Goal: Information Seeking & Learning: Learn about a topic

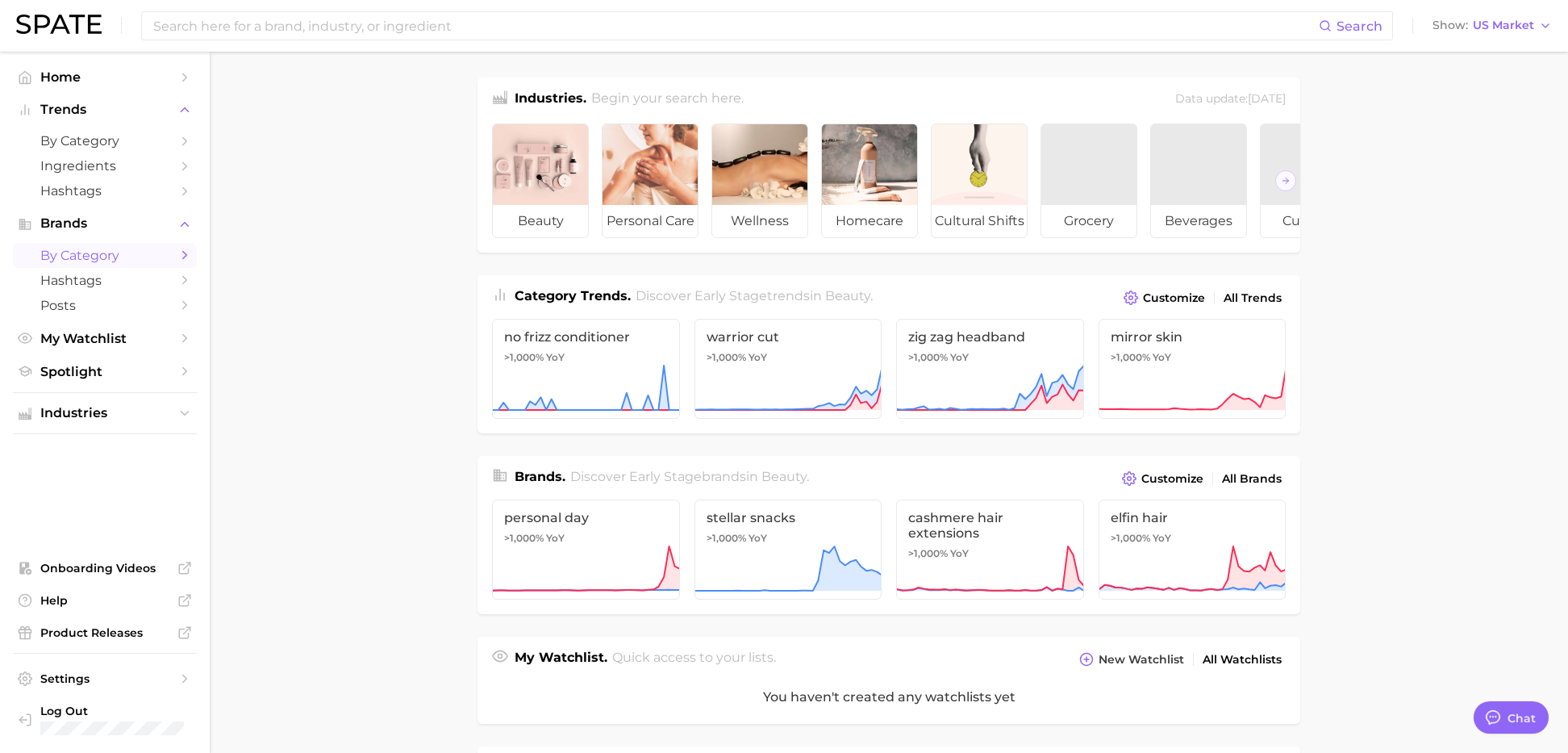
click at [86, 253] on span "by Category" at bounding box center [104, 255] width 129 height 16
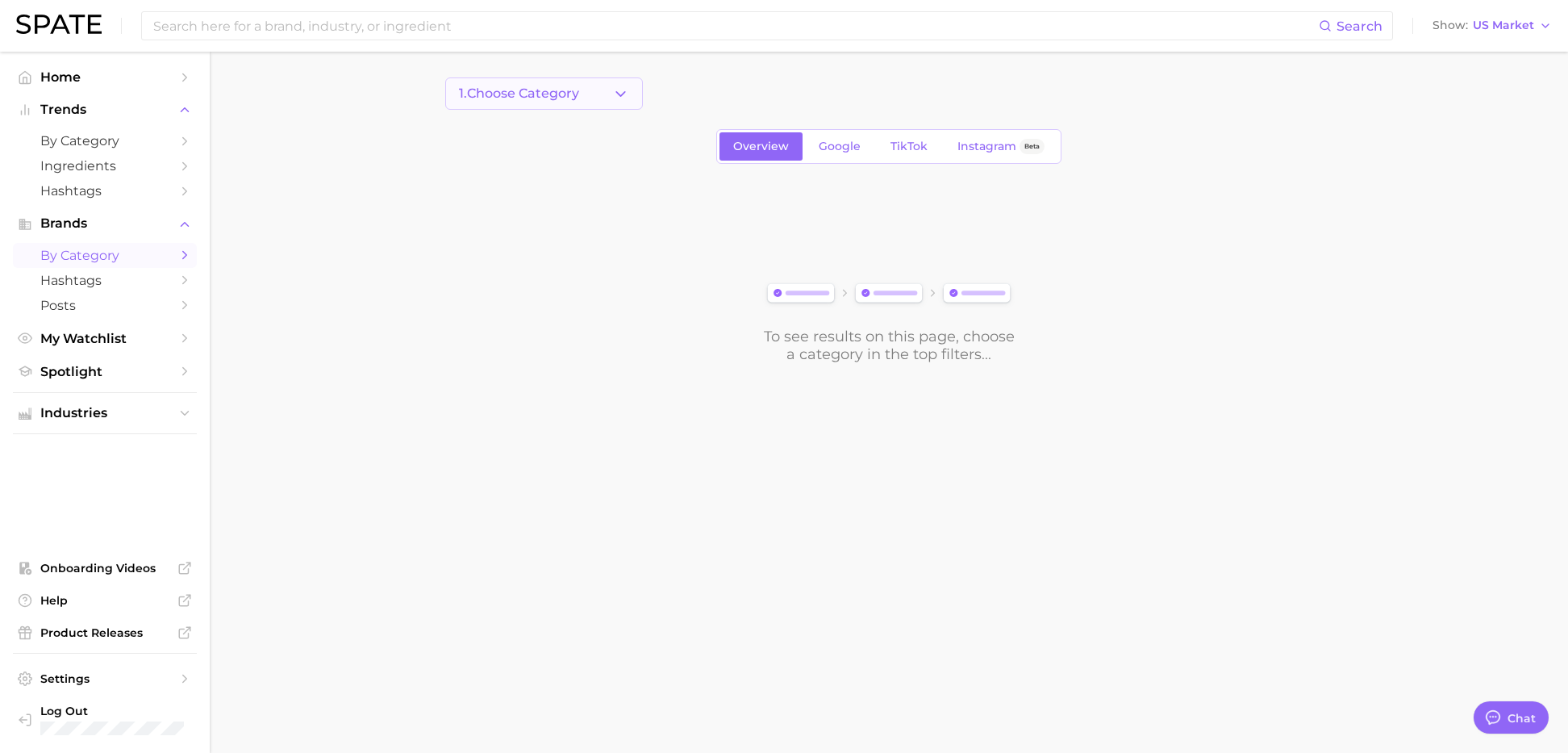
click at [496, 90] on span "1. Choose Category" at bounding box center [519, 93] width 120 height 15
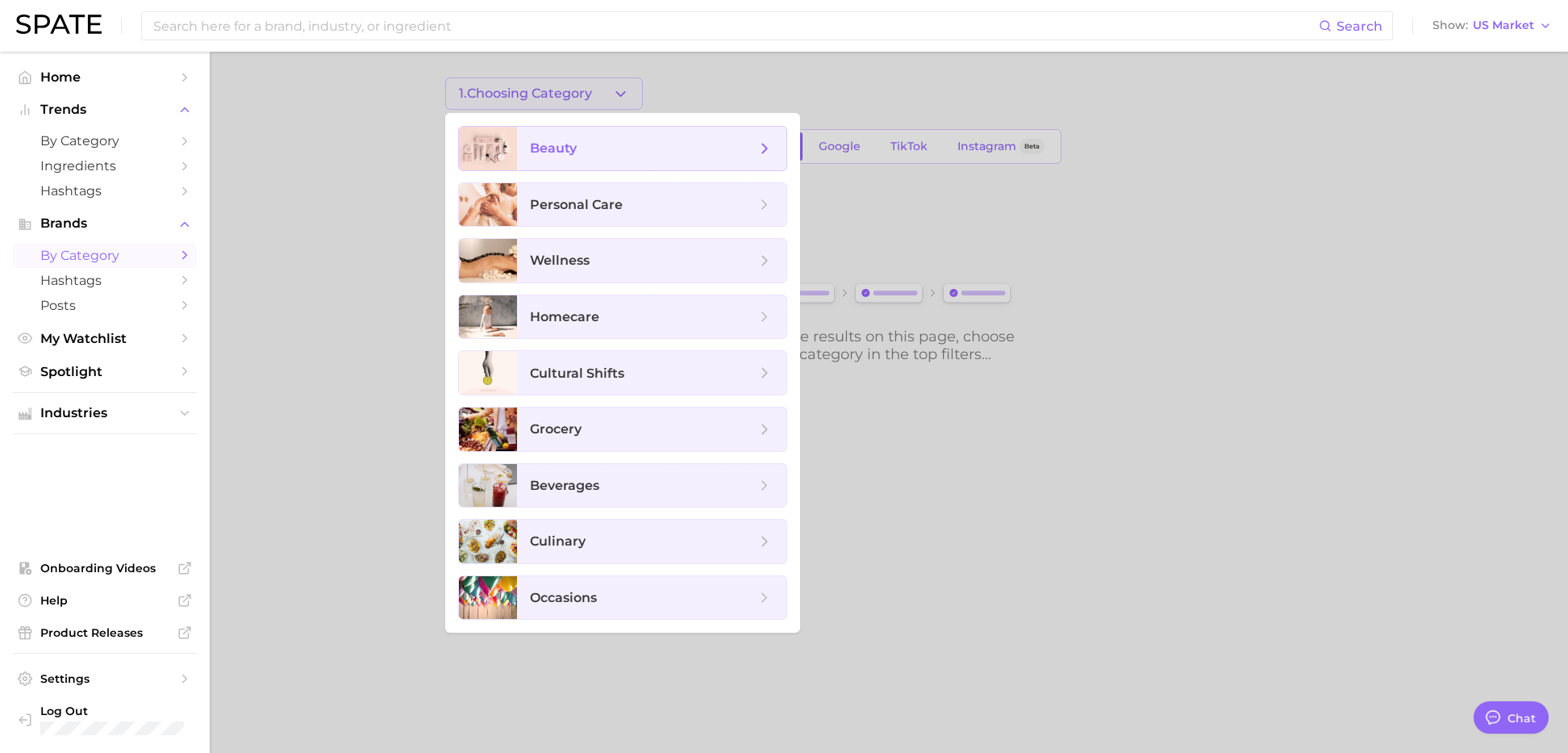
click at [520, 140] on span "beauty" at bounding box center [652, 149] width 269 height 43
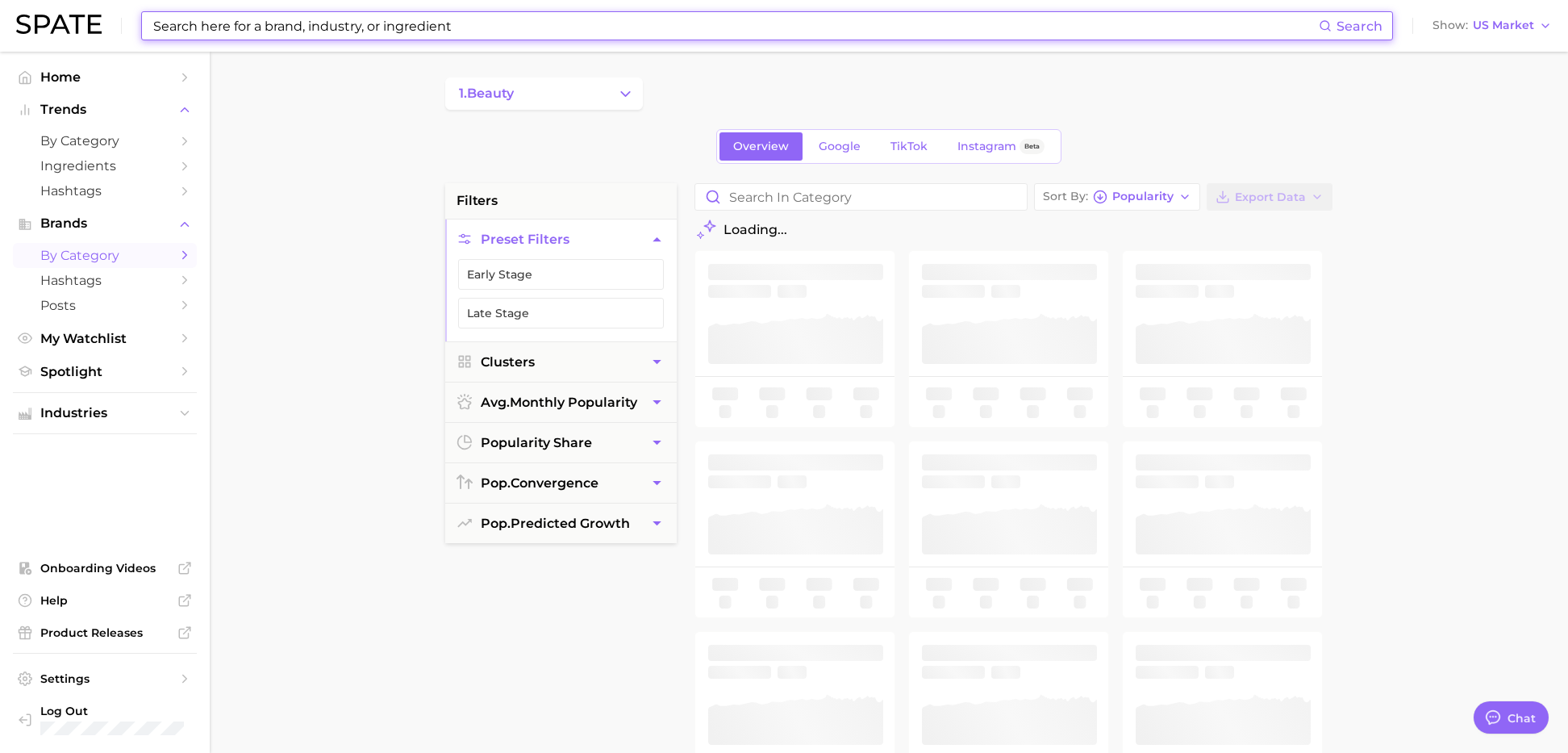
click at [299, 29] on input at bounding box center [735, 26] width 1168 height 28
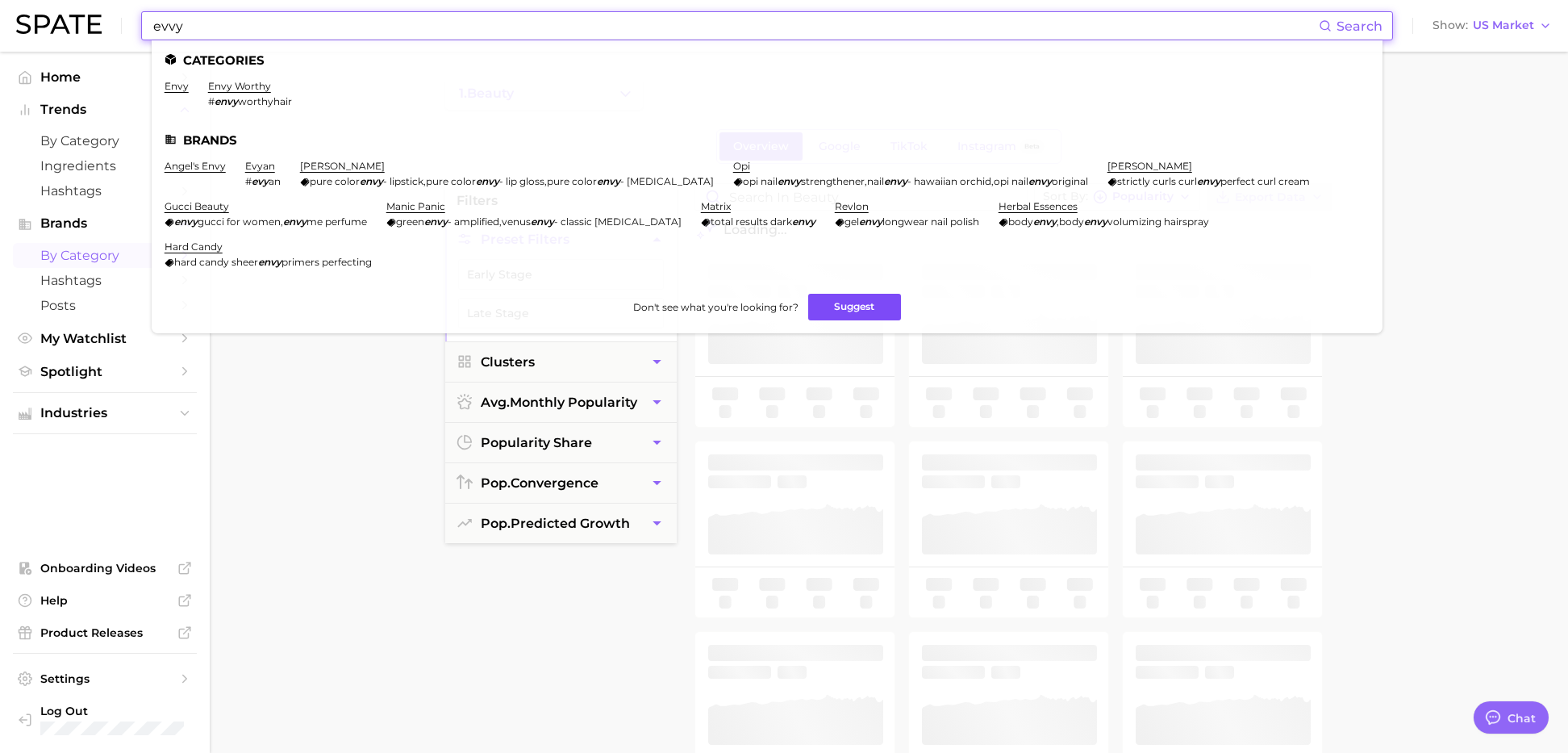
type input "evvy"
click at [856, 302] on button "Suggest" at bounding box center [854, 307] width 93 height 27
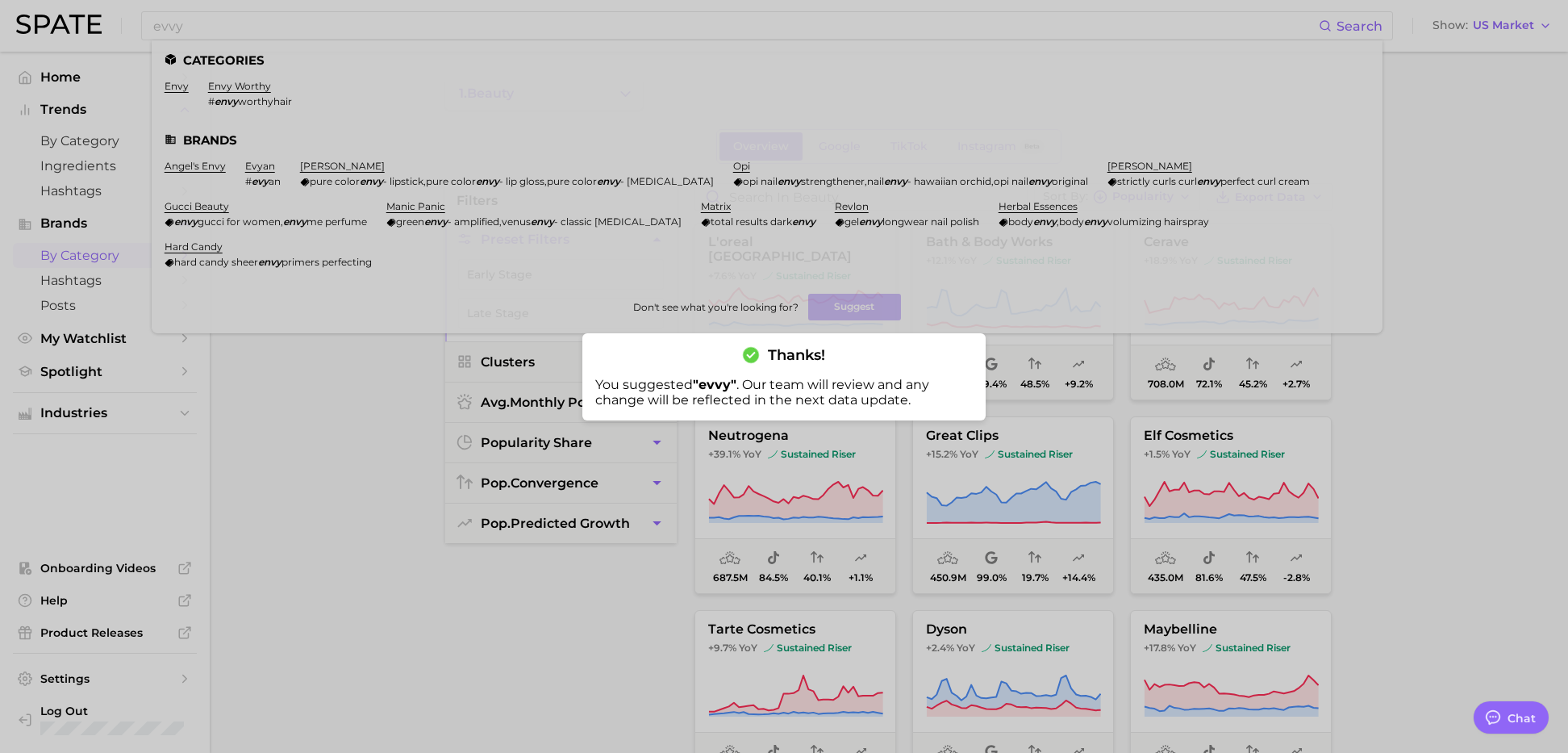
click at [242, 452] on div at bounding box center [784, 376] width 1568 height 753
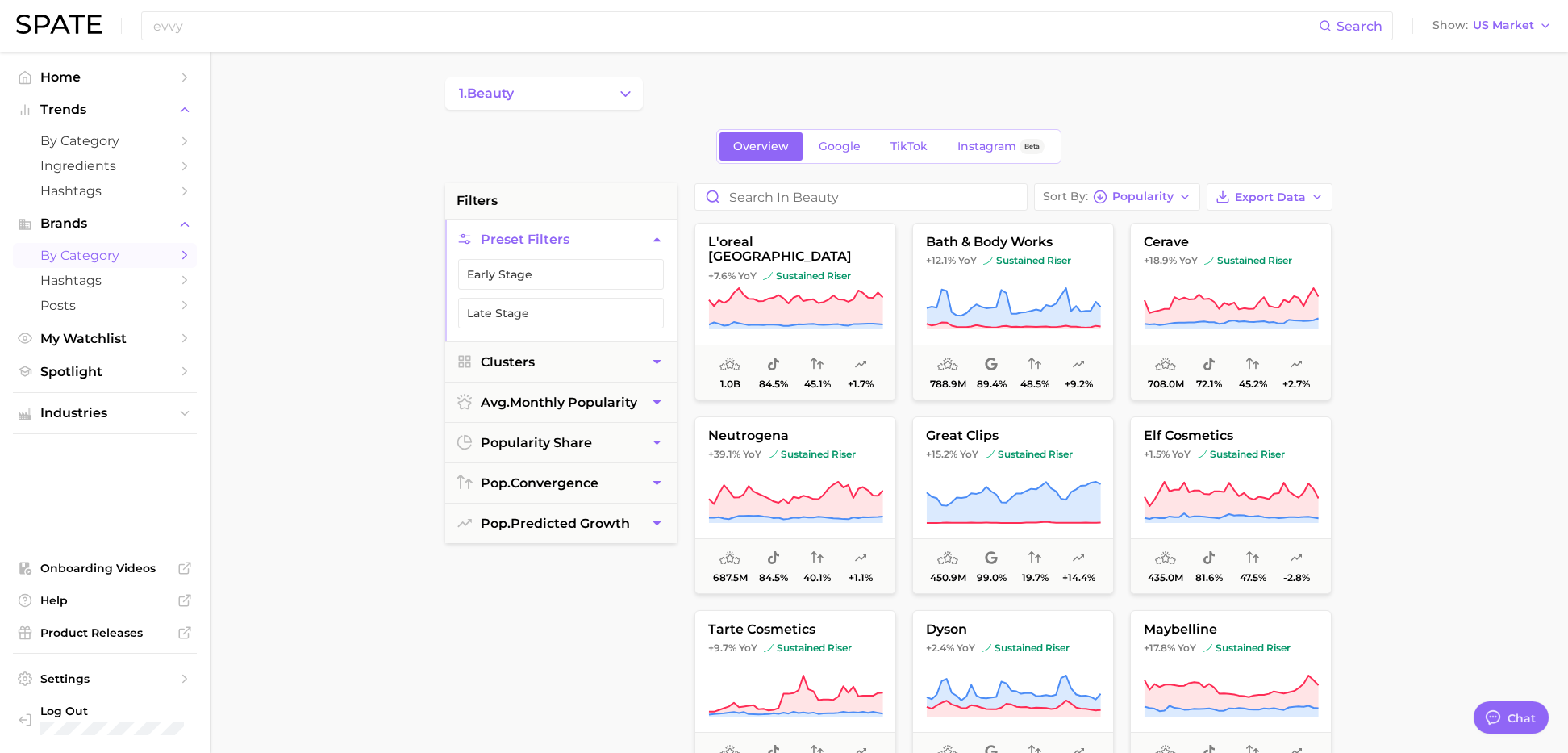
click at [260, 165] on main "1. beauty Overview Google TikTok Instagram Beta filters Preset Filters Early St…" at bounding box center [889, 664] width 1359 height 1225
click at [126, 411] on span "Industries" at bounding box center [104, 413] width 129 height 15
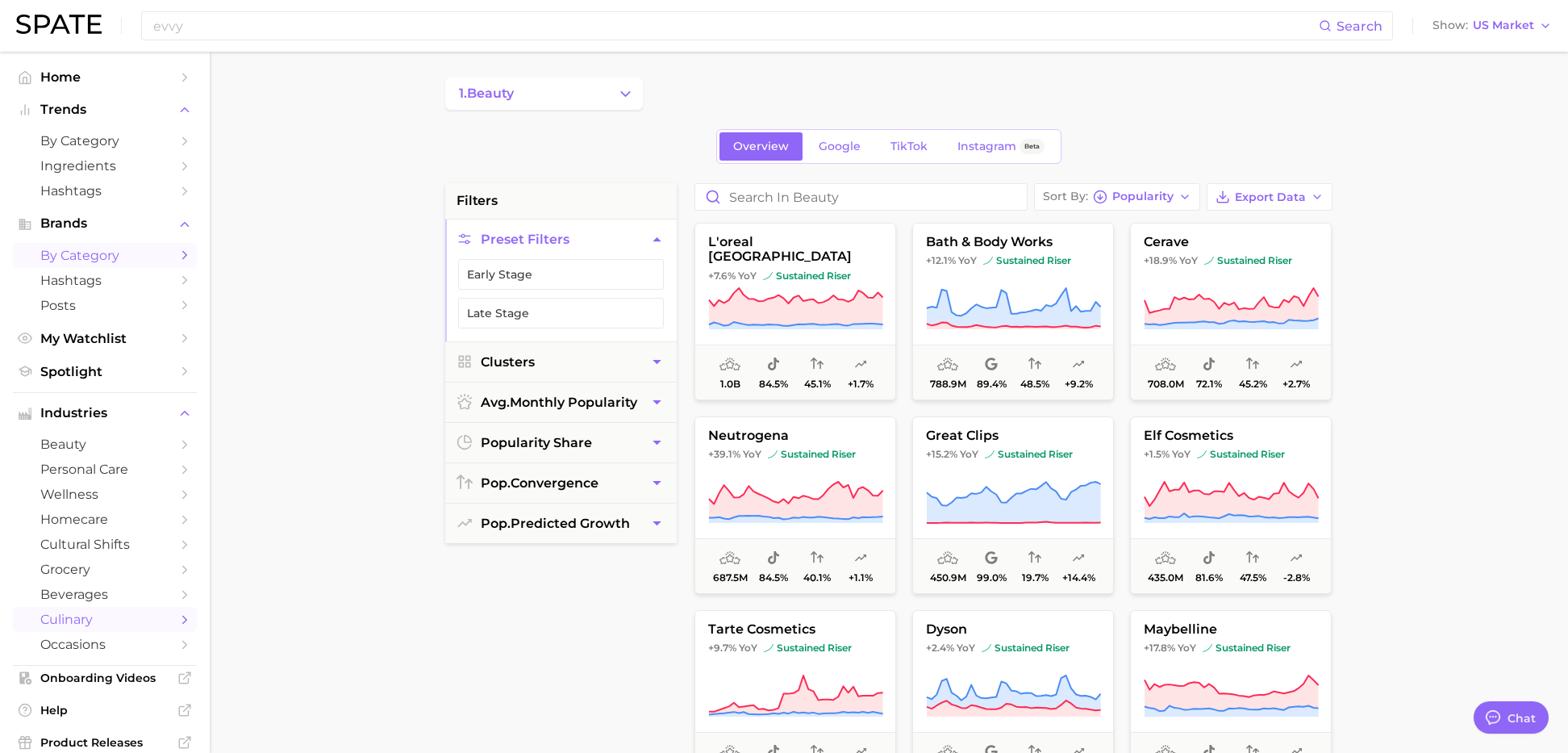
click at [125, 625] on span "culinary" at bounding box center [104, 619] width 129 height 16
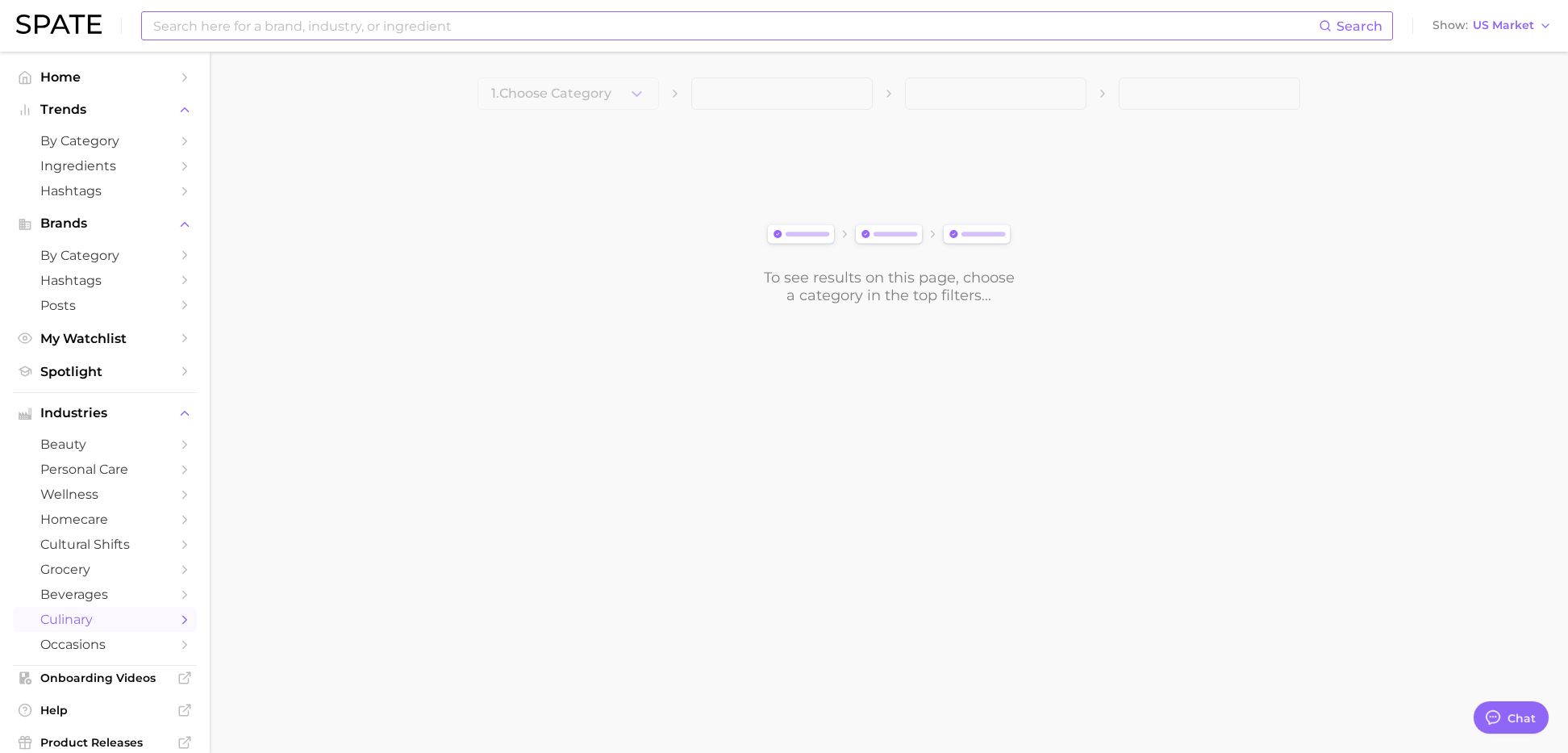
click at [260, 20] on input at bounding box center [735, 26] width 1168 height 28
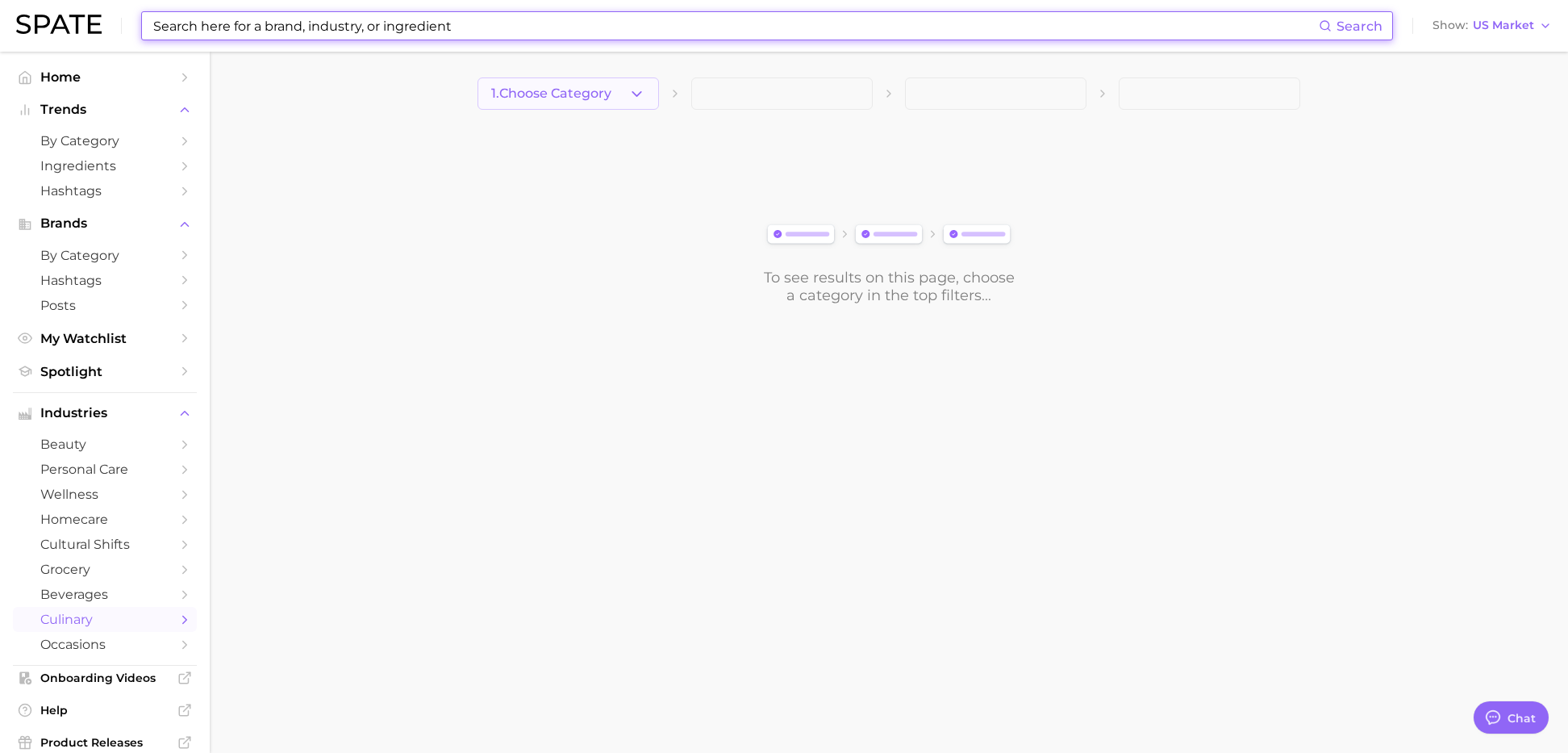
click at [578, 81] on button "1. Choose Category" at bounding box center [568, 93] width 181 height 32
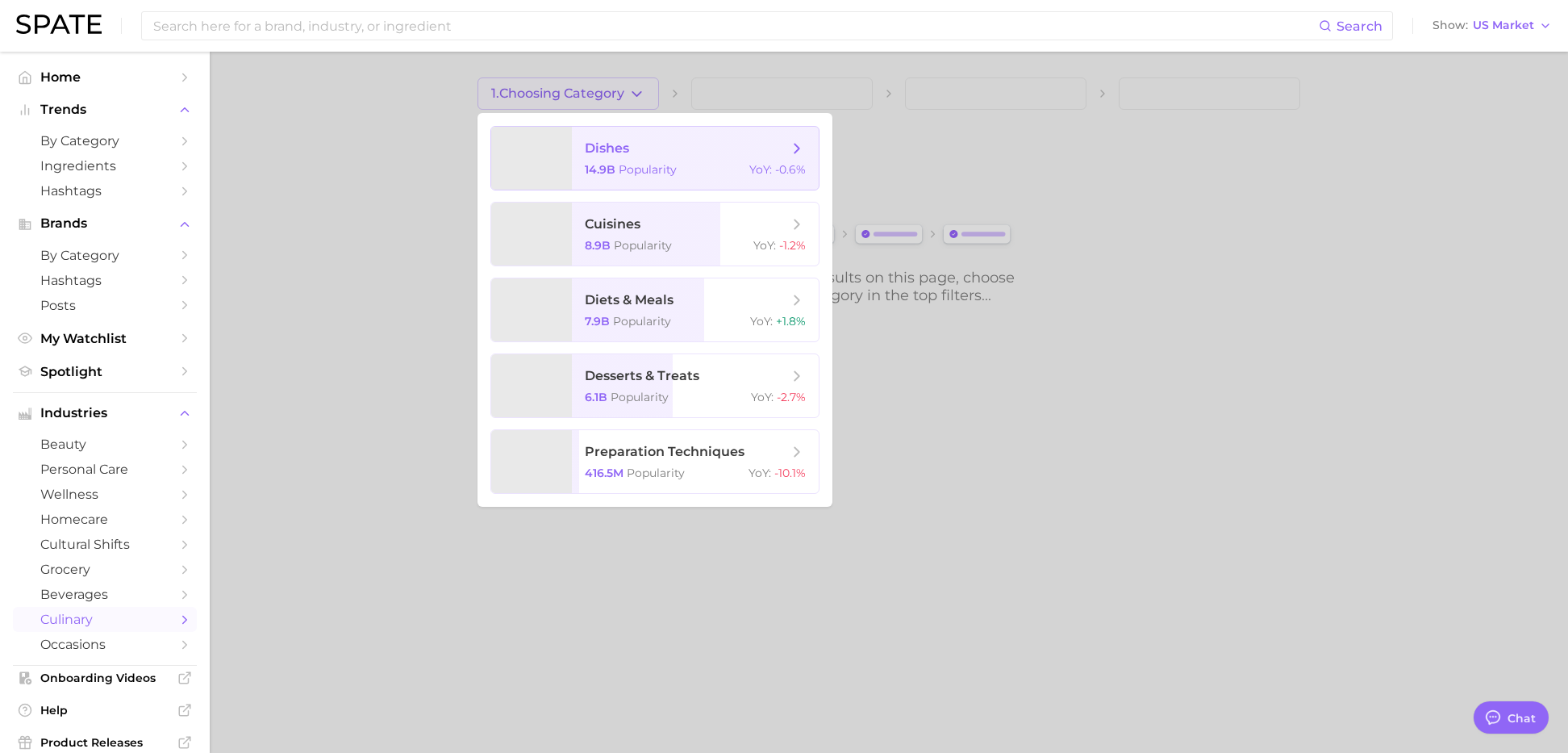
click at [628, 165] on span "Popularity" at bounding box center [648, 169] width 58 height 15
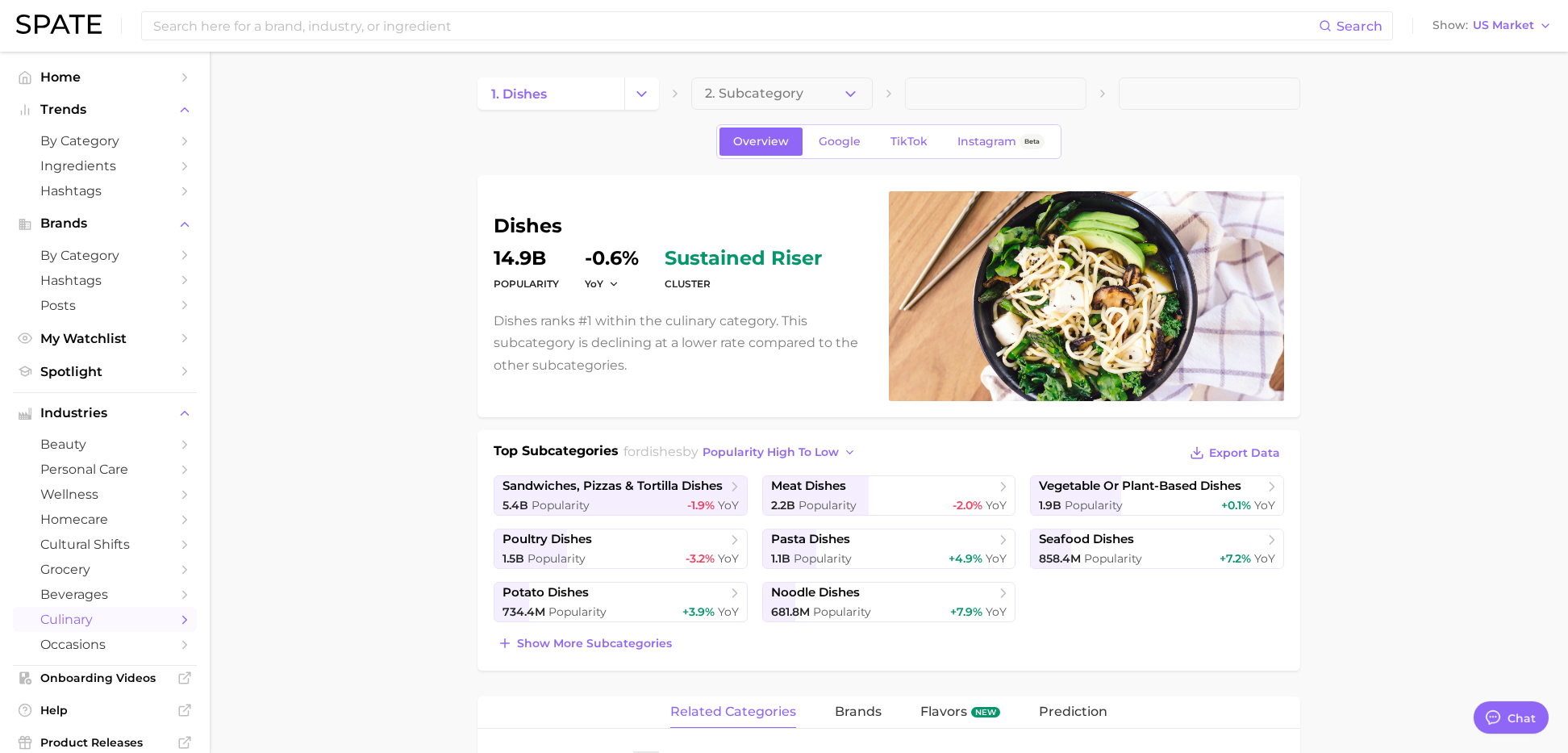
type textarea "x"
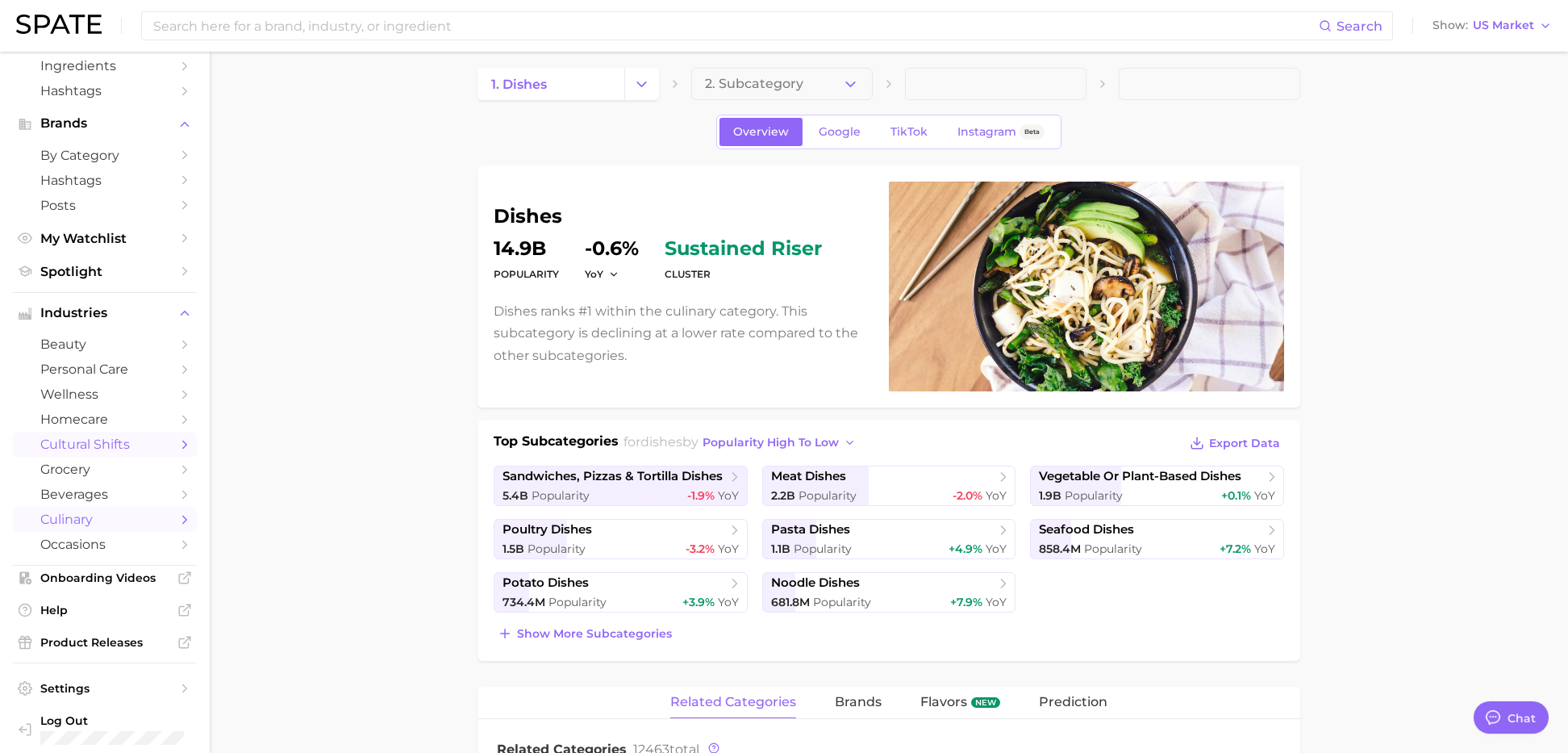
scroll to position [101, 0]
click at [126, 466] on span "grocery" at bounding box center [104, 469] width 129 height 16
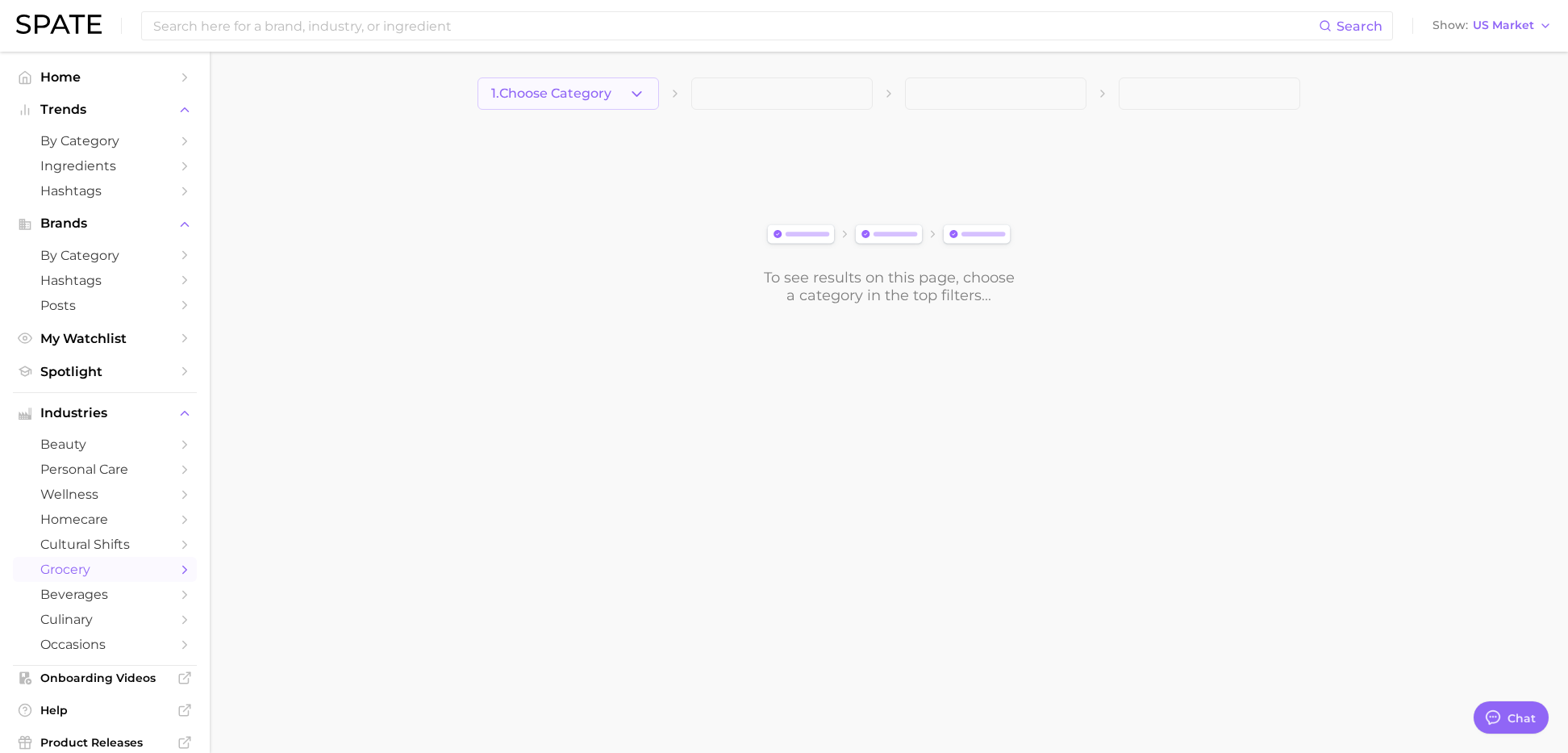
click at [597, 89] on span "1. Choose Category" at bounding box center [551, 93] width 120 height 15
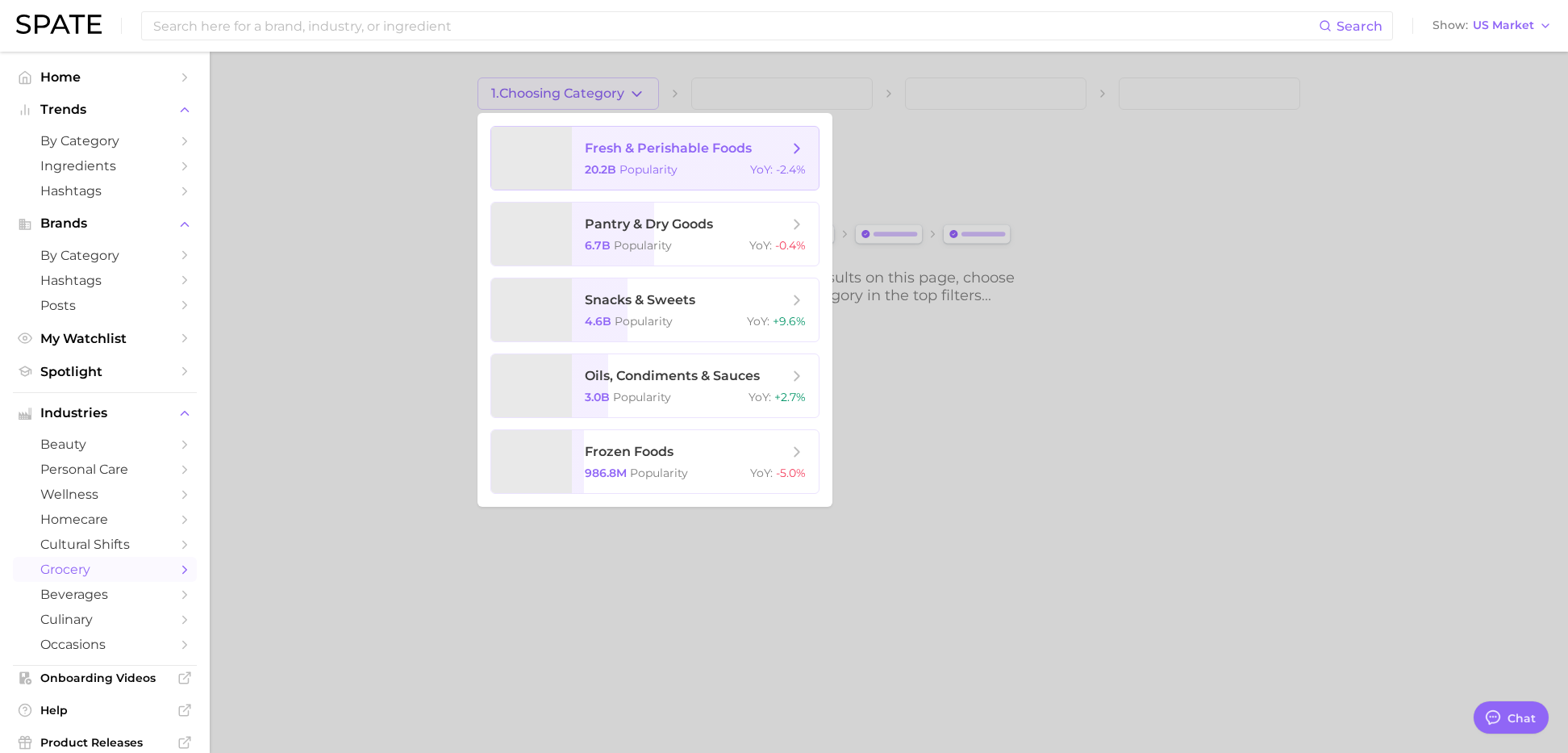
click at [617, 167] on span "20.2b Popularity" at bounding box center [631, 169] width 93 height 15
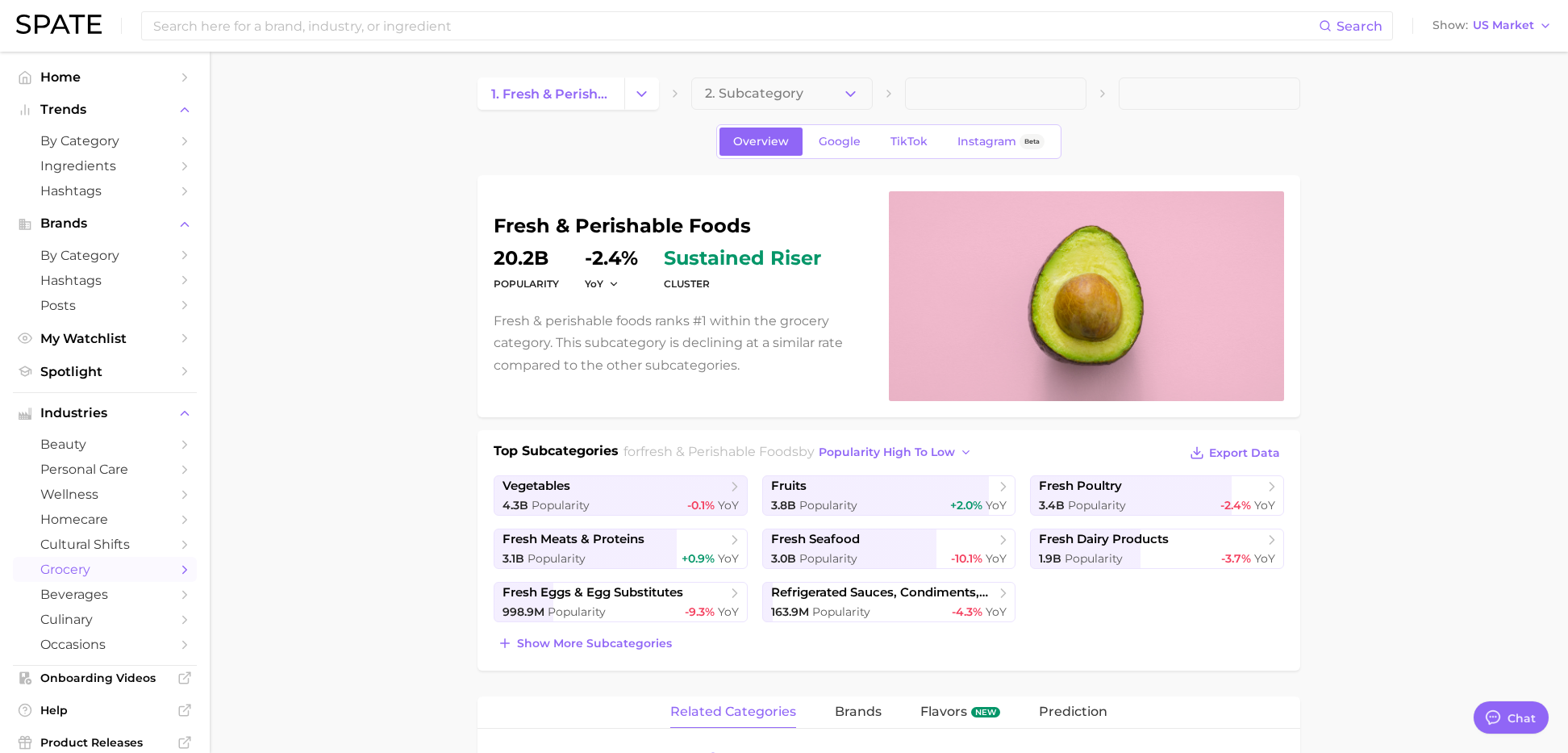
scroll to position [16, 0]
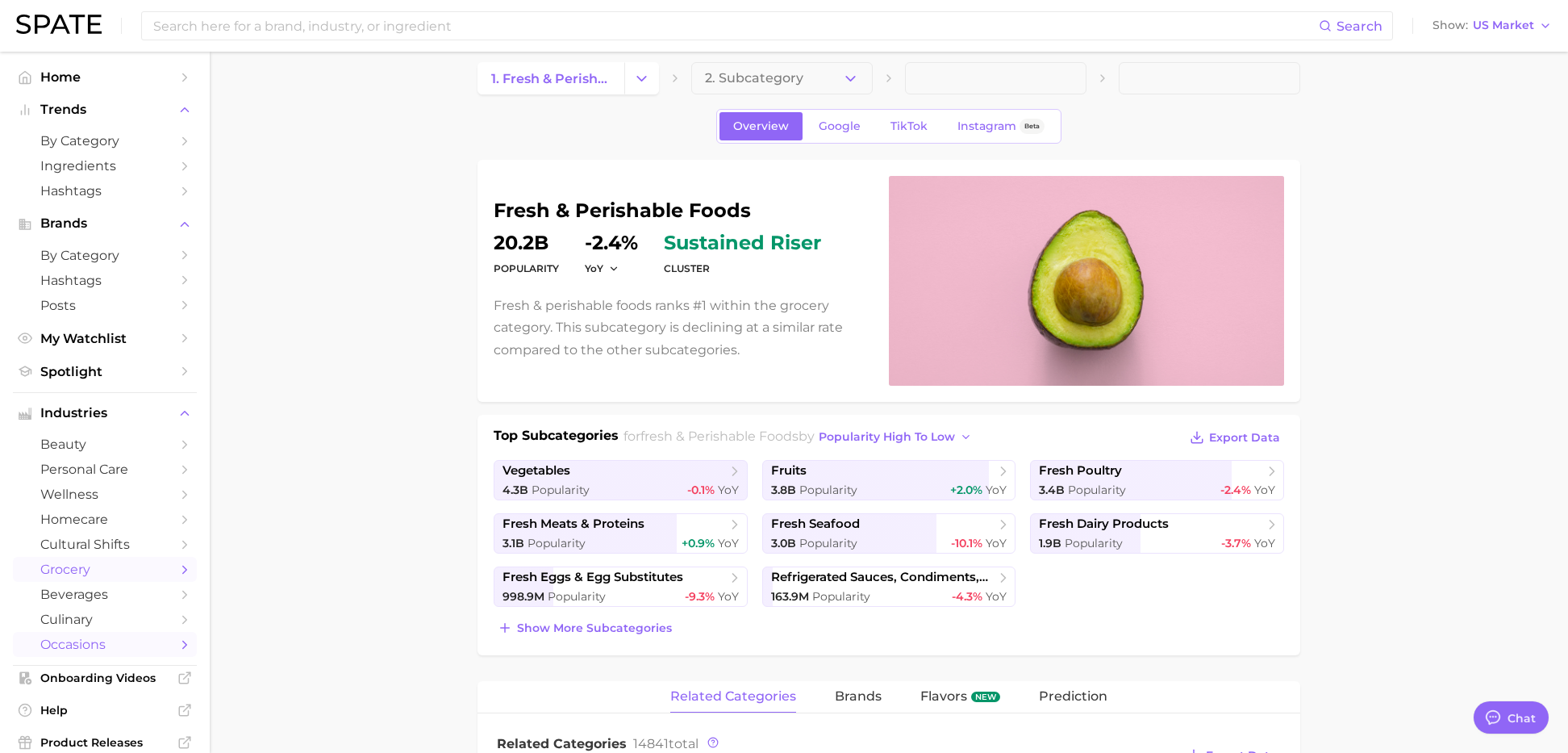
click at [114, 644] on span "occasions" at bounding box center [104, 644] width 129 height 16
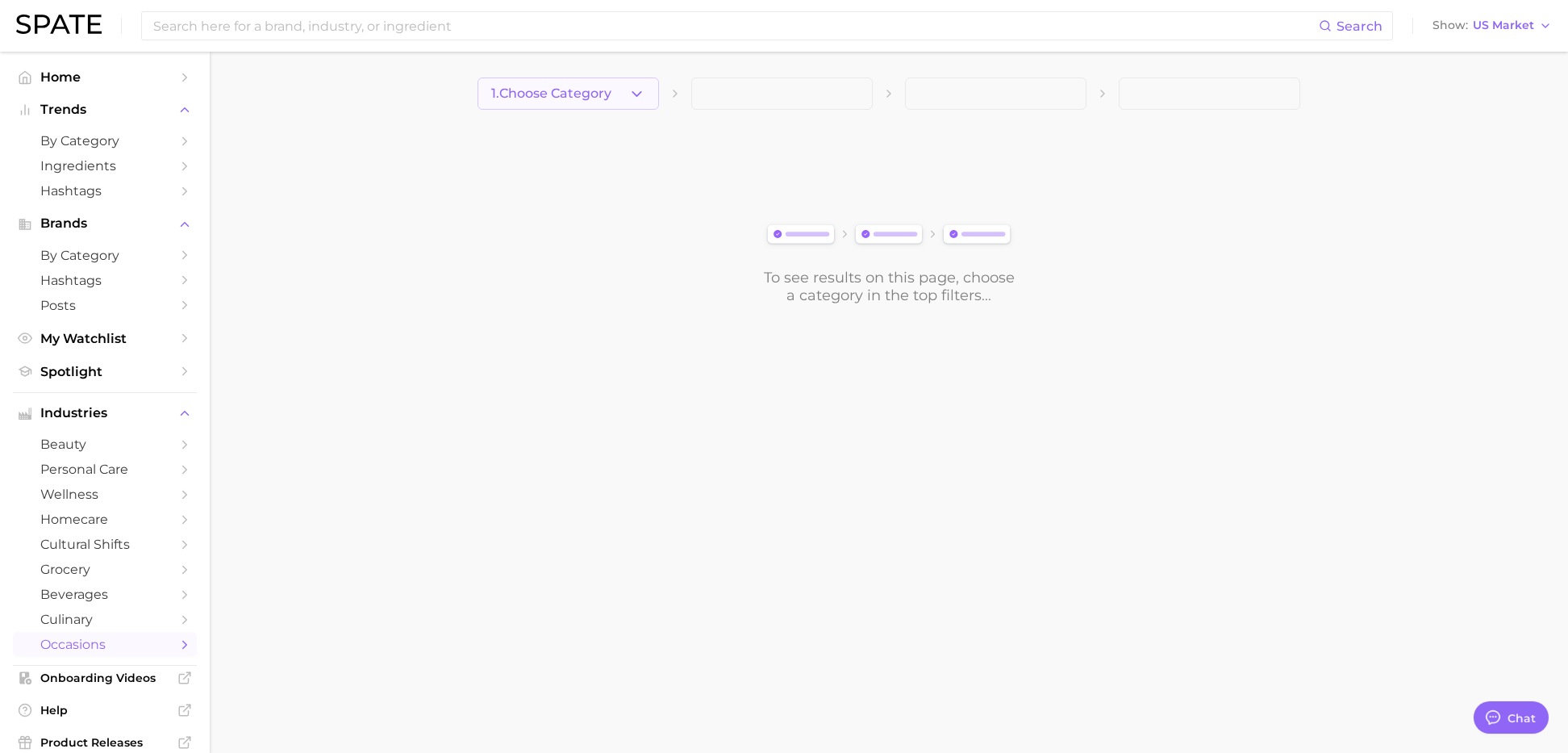
click at [635, 103] on button "1. Choose Category" at bounding box center [568, 93] width 181 height 32
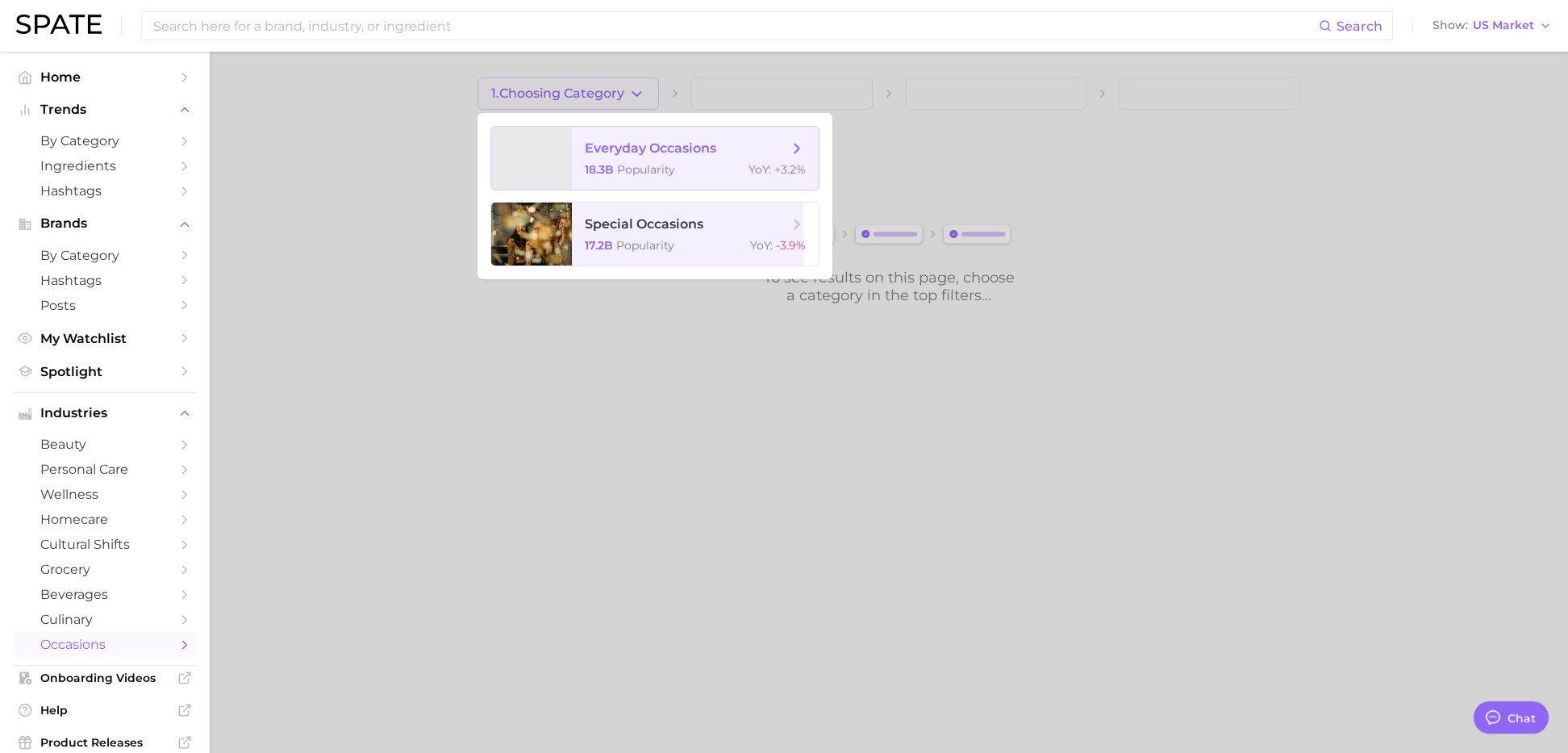
click at [636, 154] on span "everyday occasions" at bounding box center [650, 149] width 131 height 16
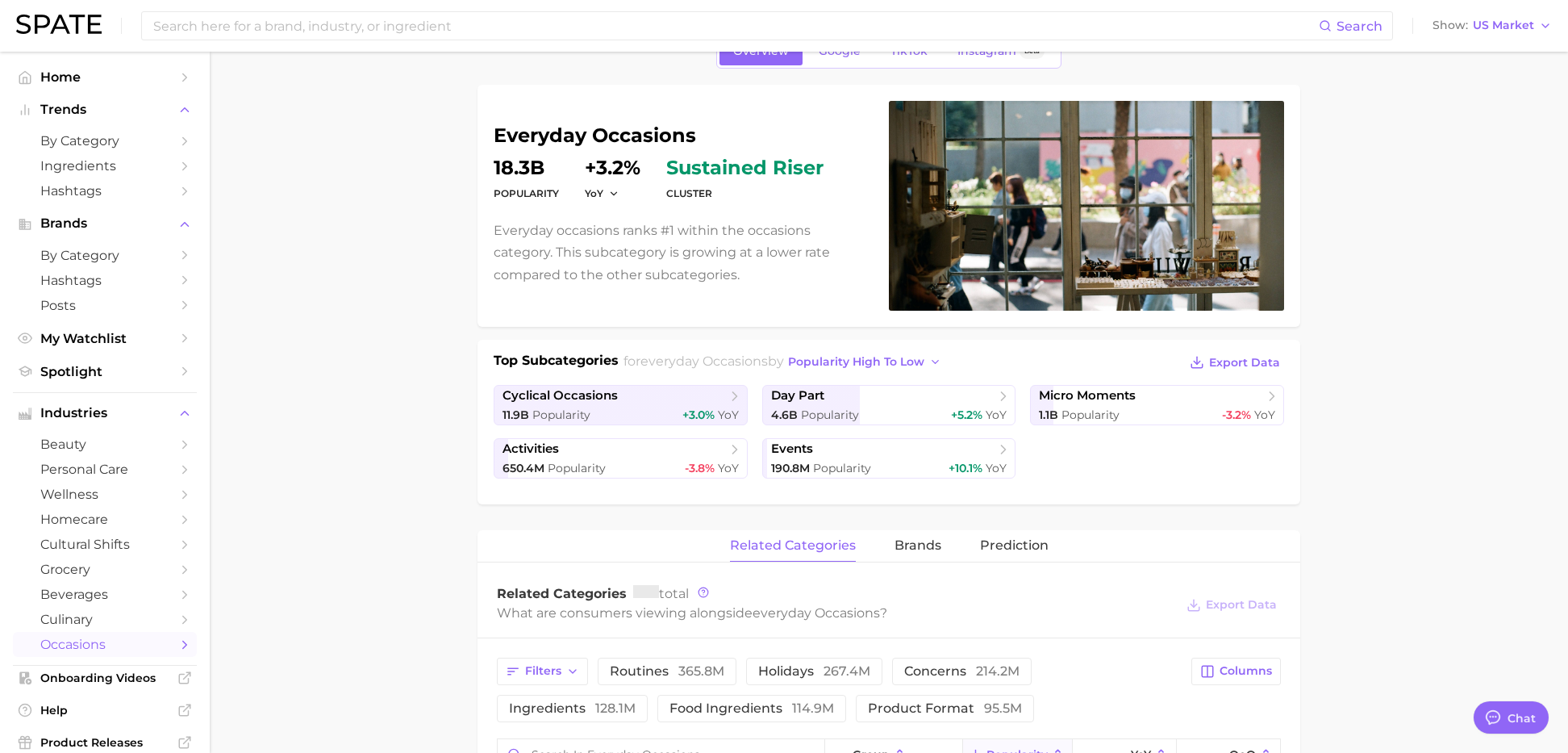
scroll to position [91, 0]
click at [846, 359] on span "popularity high to low" at bounding box center [856, 361] width 136 height 14
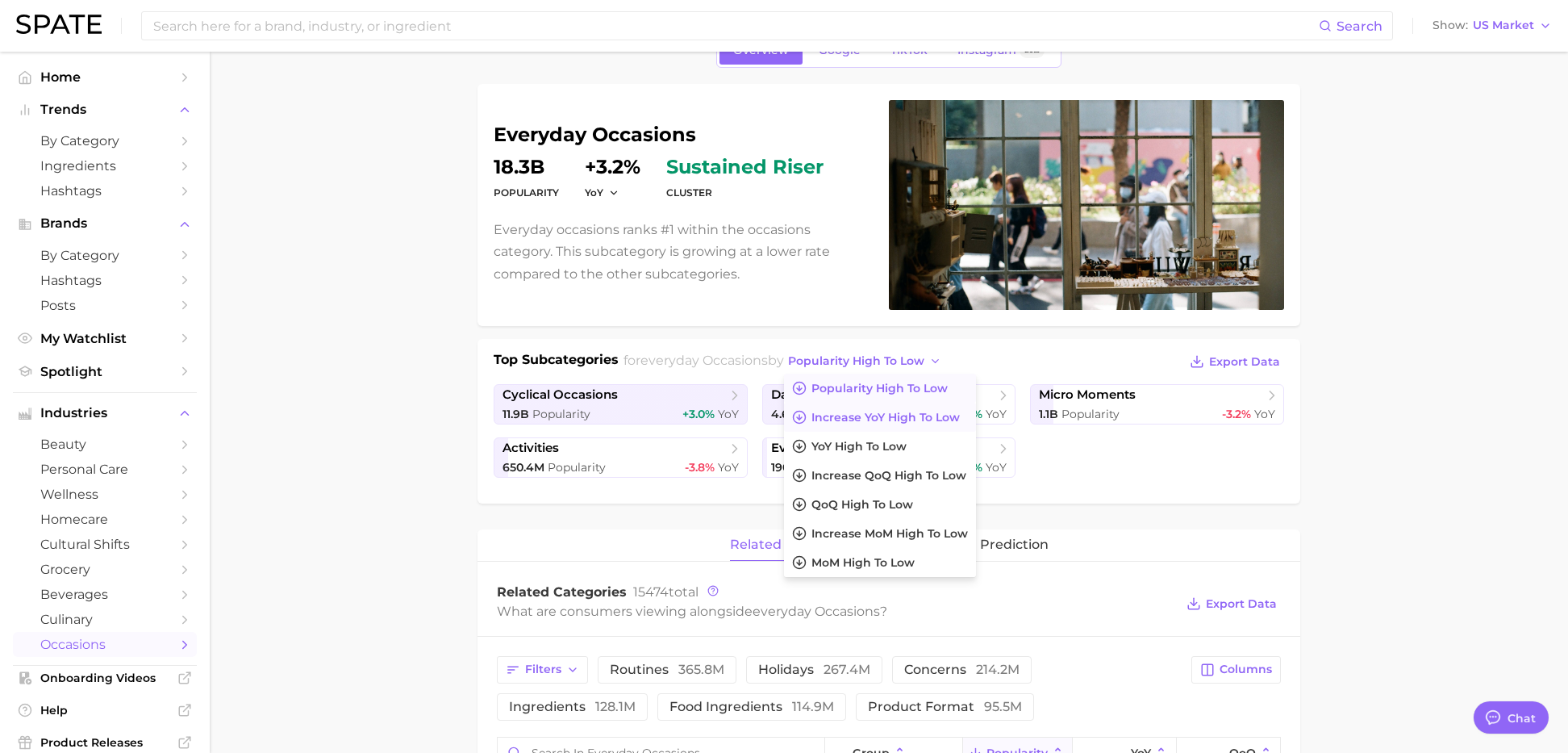
click at [858, 411] on span "Increase YoY high to low" at bounding box center [886, 418] width 148 height 14
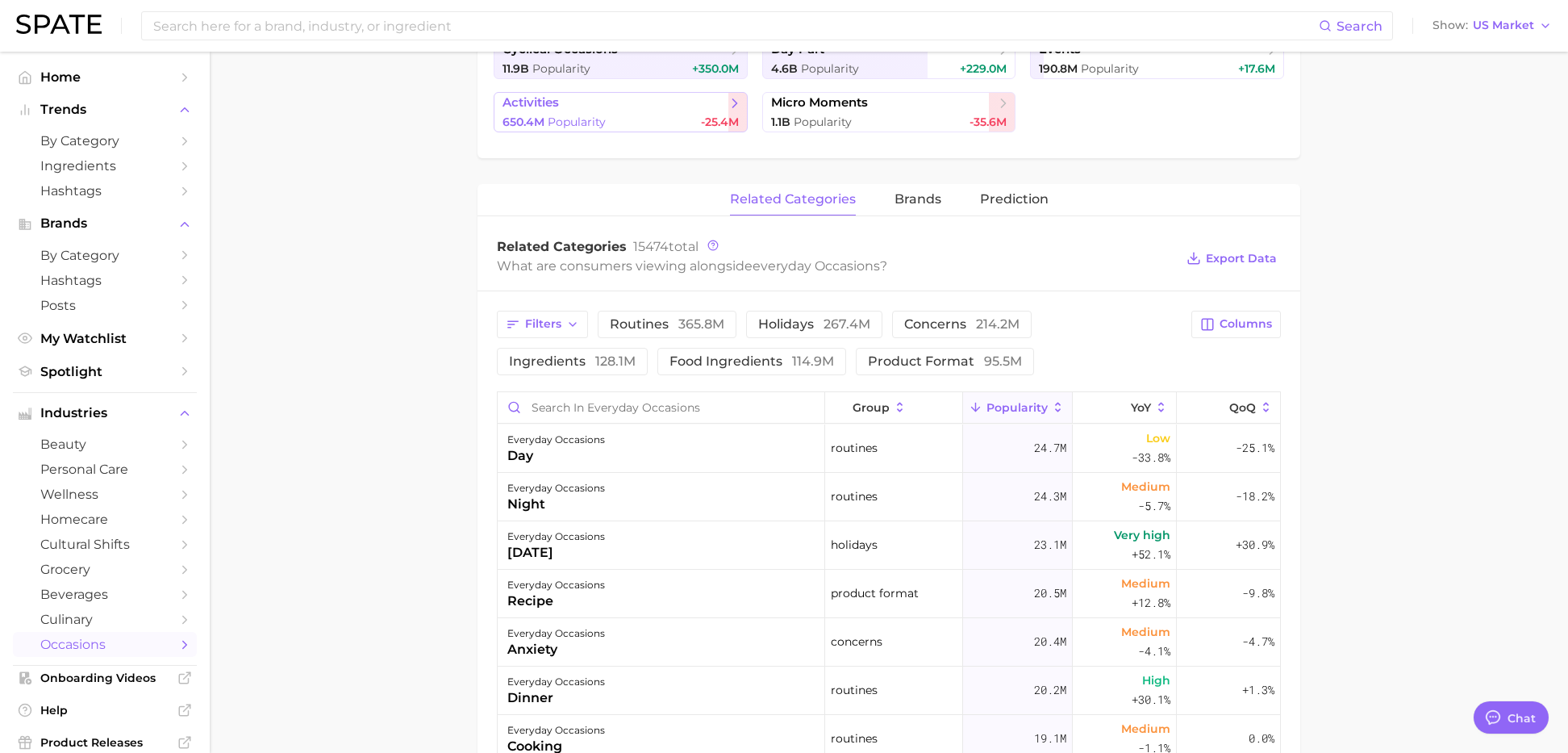
scroll to position [440, 0]
click at [92, 441] on span "beauty" at bounding box center [104, 445] width 129 height 16
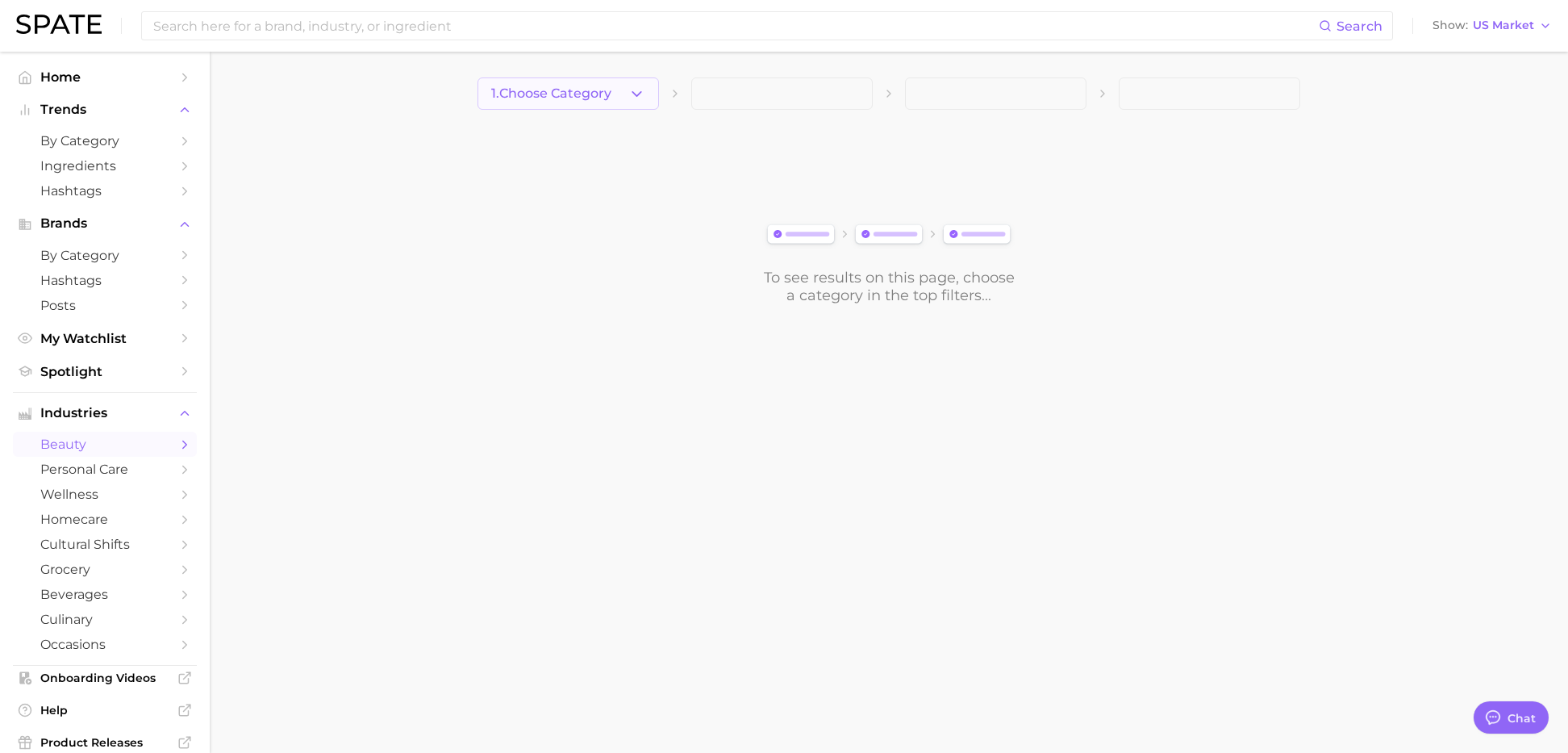
click at [599, 83] on button "1. Choose Category" at bounding box center [568, 93] width 181 height 32
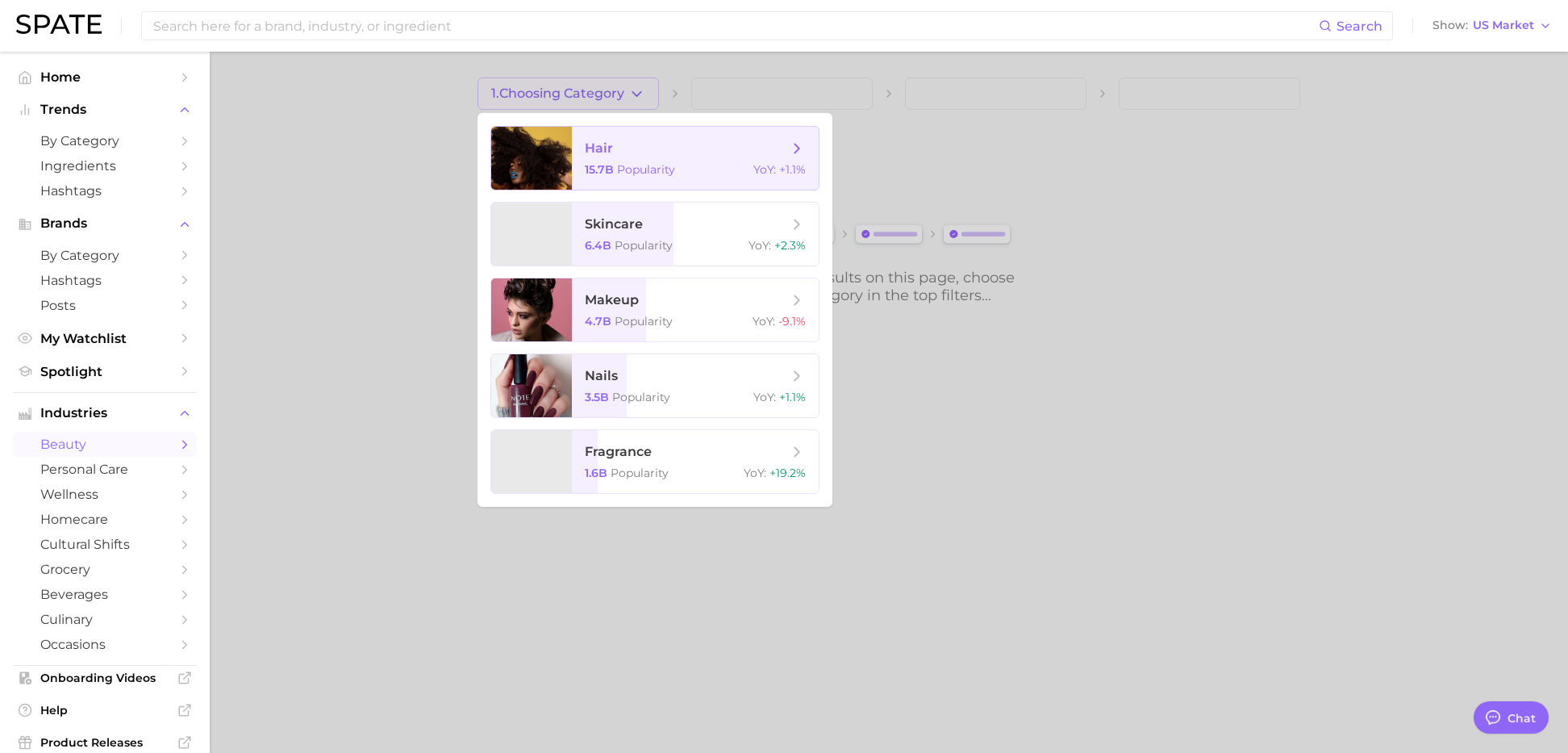
click at [617, 168] on span "Popularity" at bounding box center [646, 169] width 58 height 15
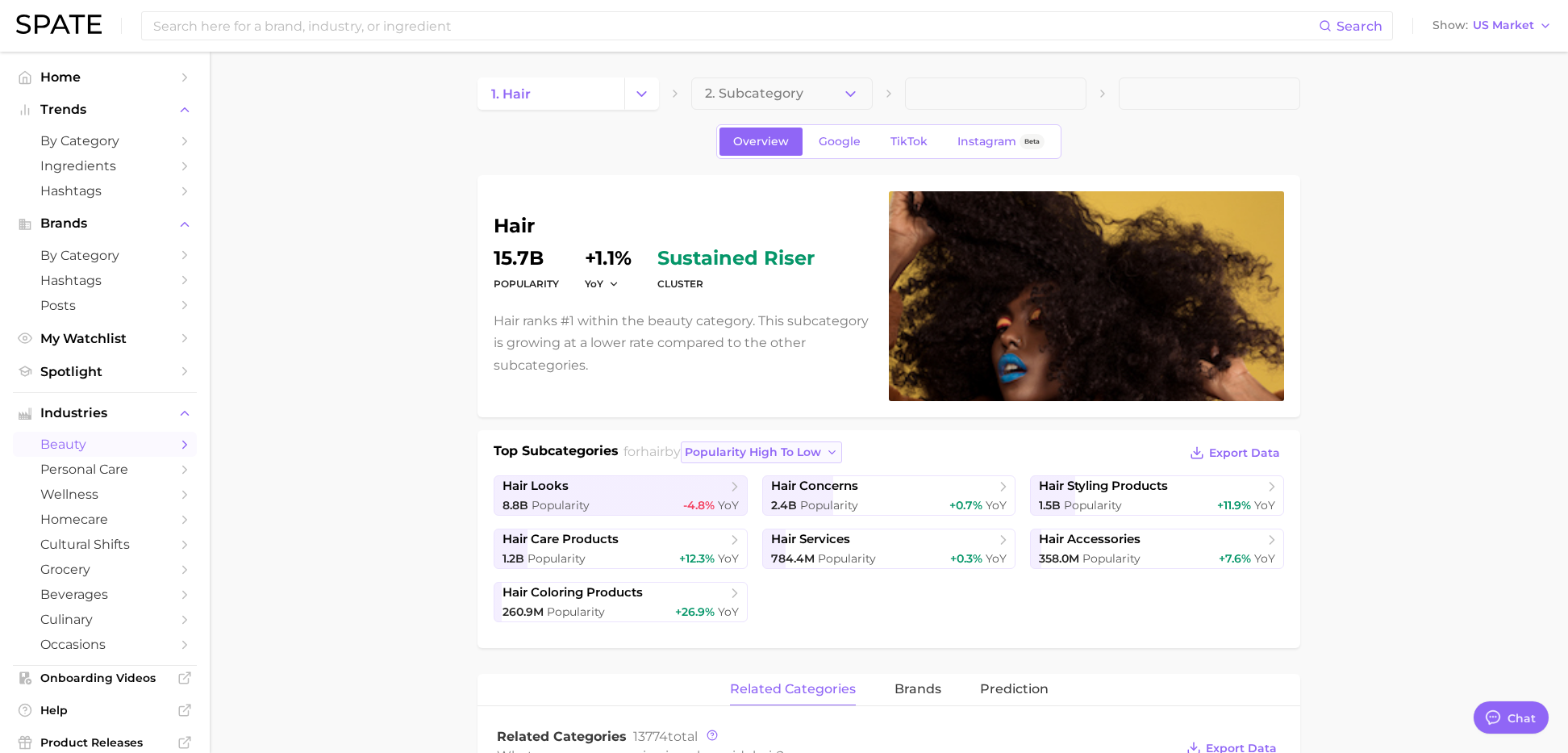
click at [796, 452] on span "popularity high to low" at bounding box center [753, 452] width 136 height 14
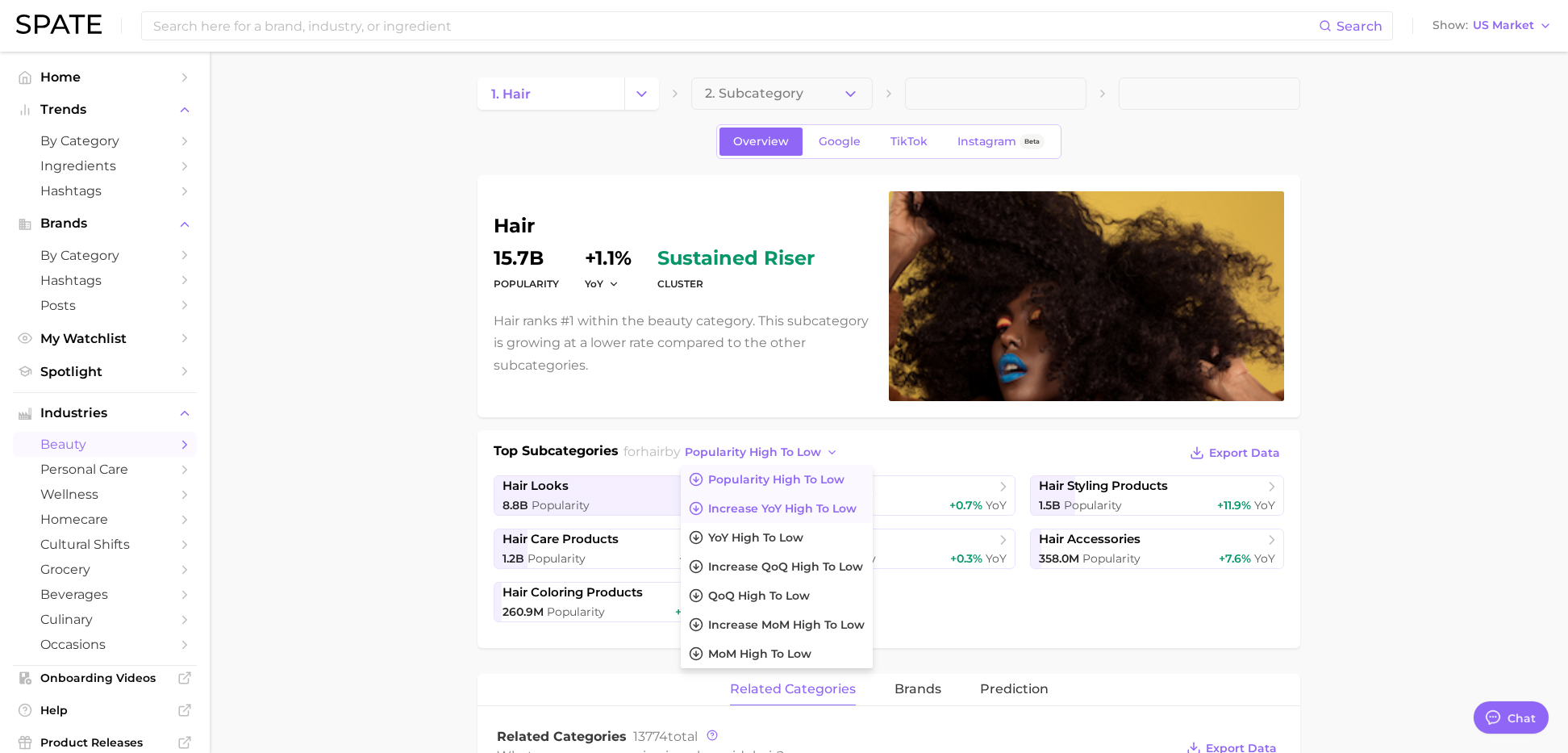
click at [800, 505] on span "Increase YoY high to low" at bounding box center [782, 509] width 148 height 14
